Goal: Task Accomplishment & Management: Manage account settings

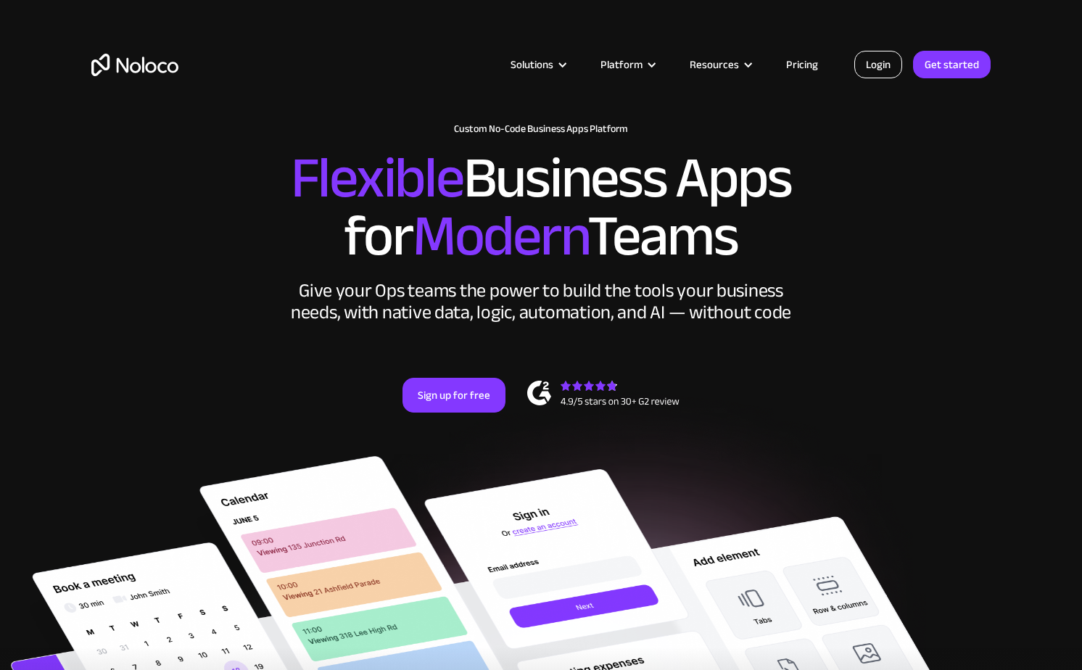
click at [882, 57] on link "Login" at bounding box center [878, 65] width 48 height 28
click at [886, 58] on link "Login" at bounding box center [878, 65] width 48 height 28
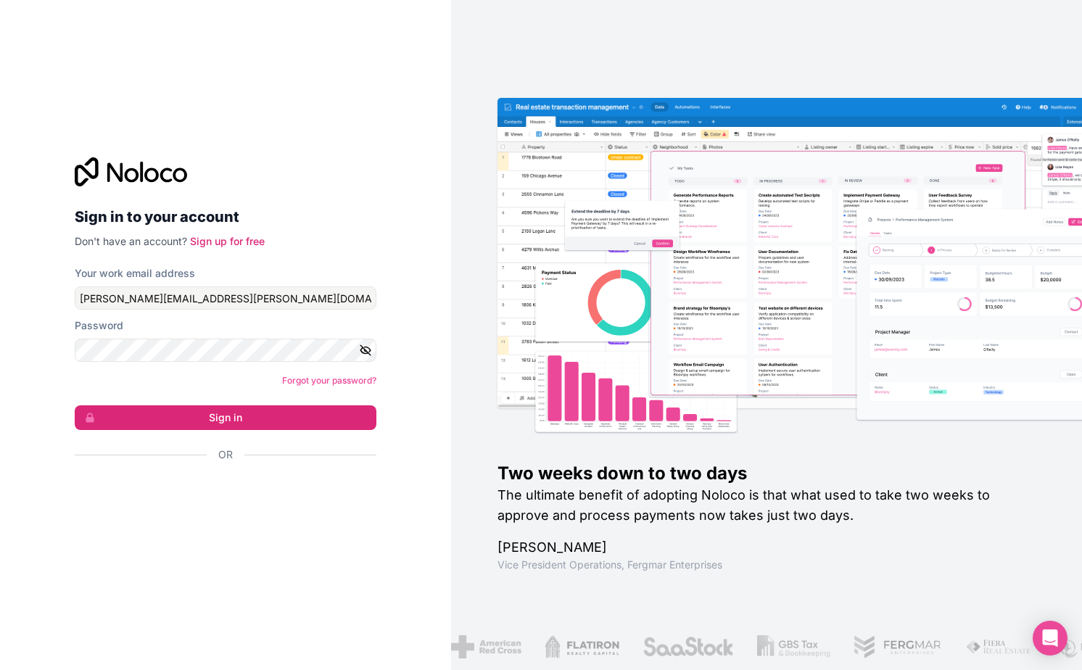
click at [278, 113] on div "Sign in to your account Don't have an account? Sign up for free Your work email…" at bounding box center [225, 335] width 451 height 670
click at [191, 293] on input "engelhardt@engelhardt-consulting.de" at bounding box center [226, 297] width 302 height 23
type input "info@ecopro.de"
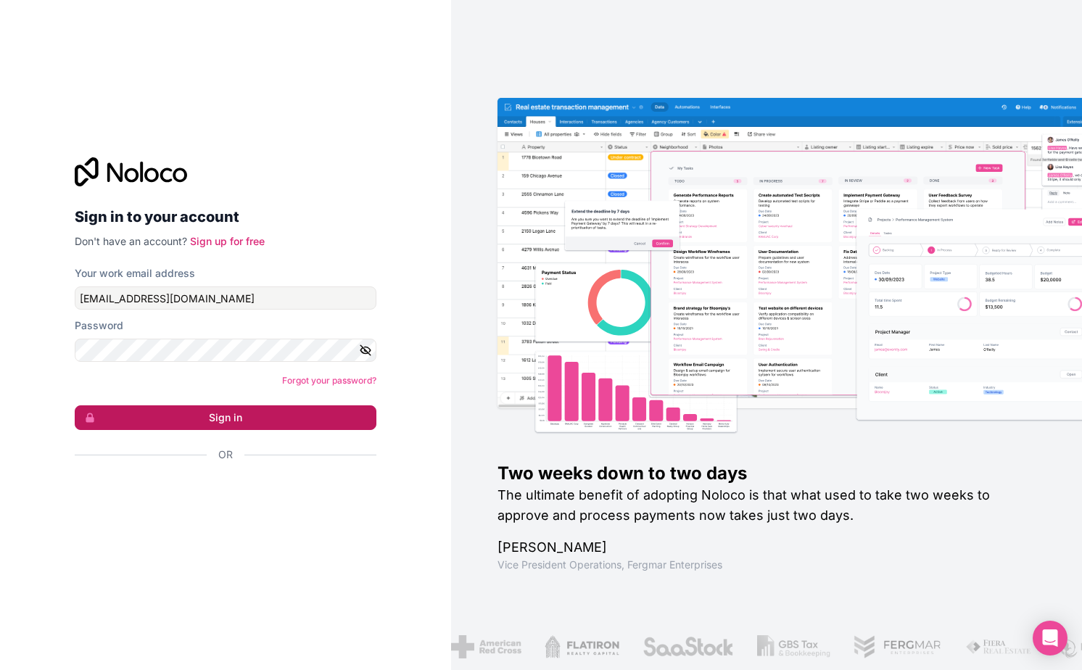
click at [261, 415] on button "Sign in" at bounding box center [226, 417] width 302 height 25
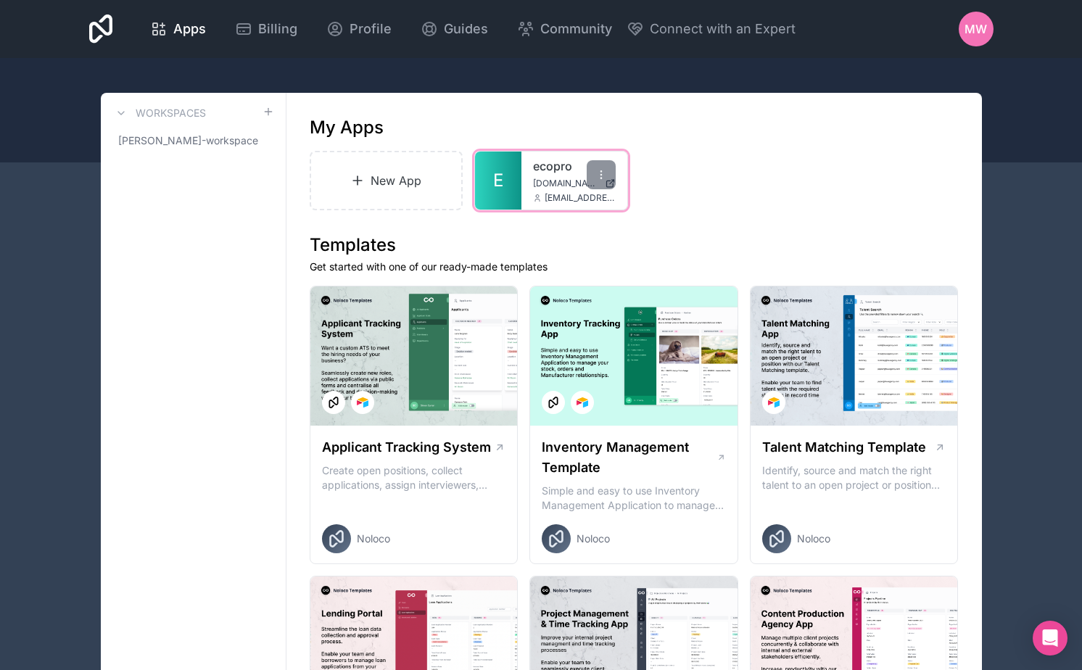
click at [552, 171] on link "ecopro" at bounding box center [574, 165] width 83 height 17
